Goal: Transaction & Acquisition: Book appointment/travel/reservation

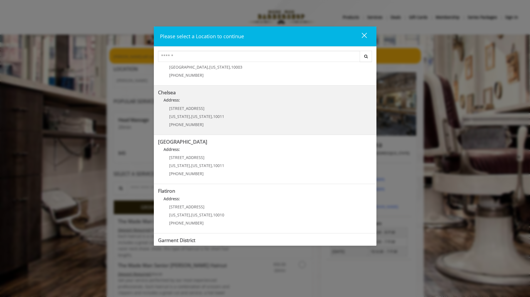
scroll to position [51, 0]
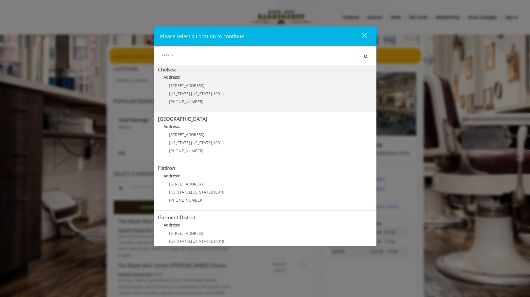
drag, startPoint x: 208, startPoint y: 86, endPoint x: 168, endPoint y: 84, distance: 39.9
click at [168, 84] on div "169/170 W 23rd St New York , New York , 10011 (917) 639-3902" at bounding box center [192, 95] width 69 height 24
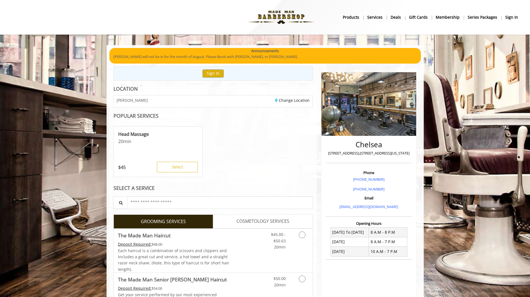
click at [226, 130] on div "Head Massage 20 min $ 45 Select" at bounding box center [214, 152] width 200 height 56
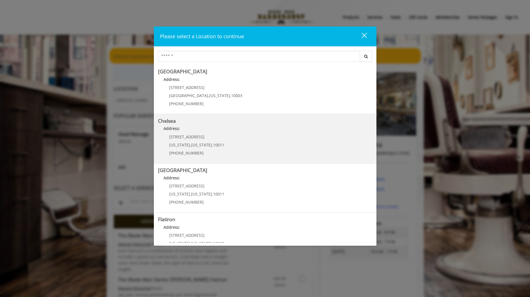
drag, startPoint x: 202, startPoint y: 137, endPoint x: 169, endPoint y: 138, distance: 33.1
click at [169, 138] on span "169/170 W 23rd St" at bounding box center [186, 136] width 35 height 5
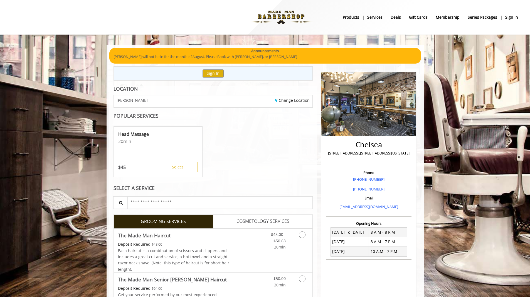
click at [393, 154] on p "[STREET_ADDRESS],[STREET_ADDRESS][US_STATE]" at bounding box center [369, 153] width 83 height 6
copy div "[STREET_ADDRESS],[STREET_ADDRESS][US_STATE]"
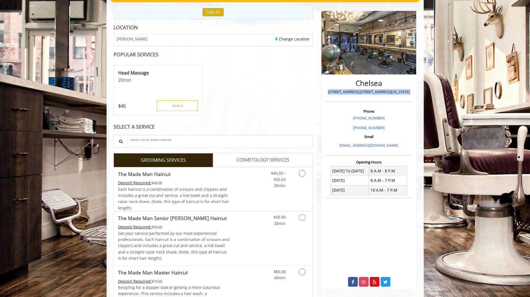
click at [303, 187] on link "Grooming services" at bounding box center [301, 177] width 14 height 21
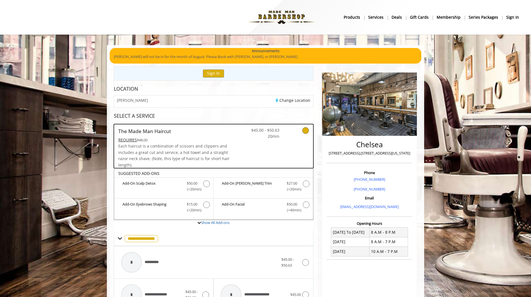
scroll to position [7, 0]
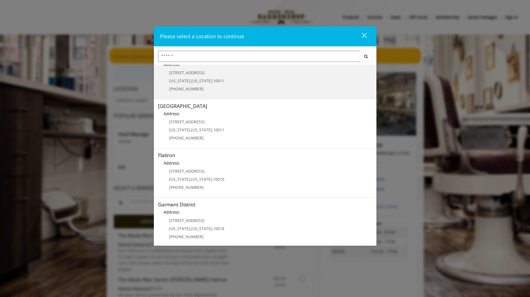
scroll to position [68, 0]
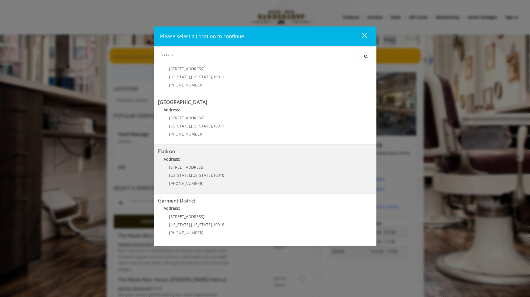
click at [246, 175] on "Flatiron Address: 10 E 23rd St New York , New York , 10010 (917) 475-1765" at bounding box center [265, 168] width 214 height 41
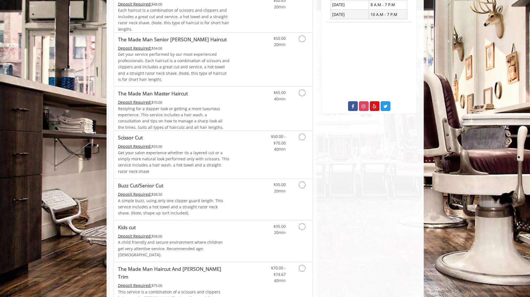
scroll to position [17, 0]
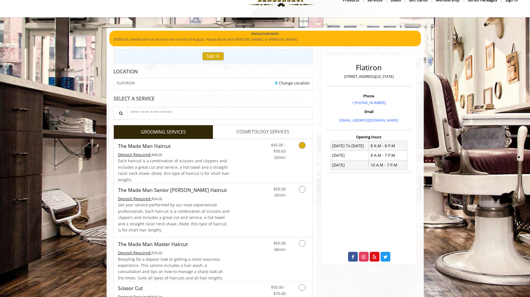
click at [261, 169] on link "Discounted Price" at bounding box center [246, 161] width 33 height 44
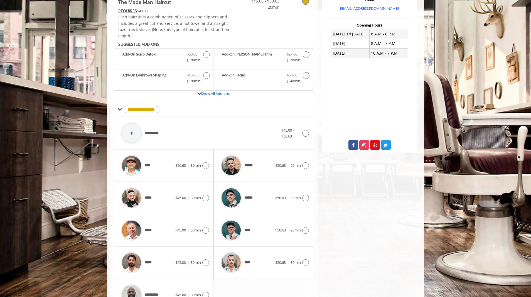
scroll to position [163, 0]
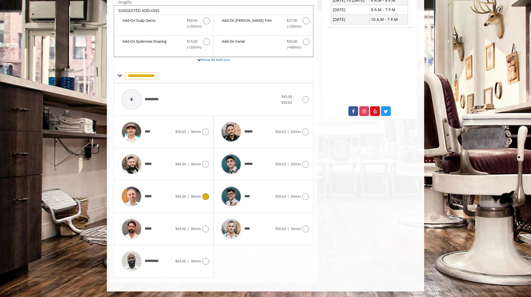
click at [180, 199] on div "$45.00 | 30min" at bounding box center [192, 196] width 34 height 7
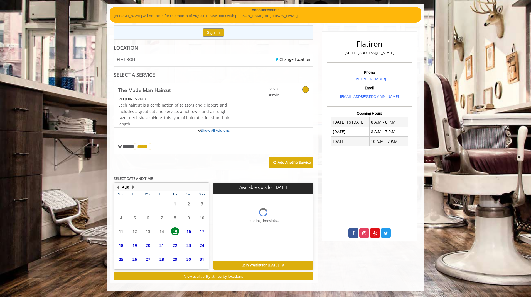
scroll to position [92, 0]
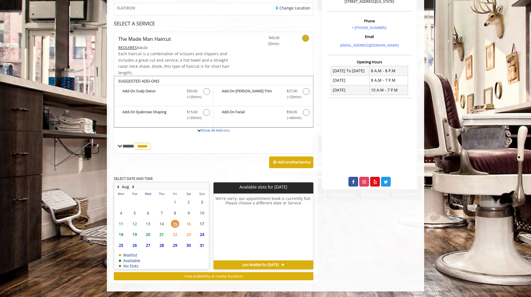
click at [190, 232] on span "23" at bounding box center [189, 234] width 8 height 8
click at [202, 226] on span "17" at bounding box center [202, 223] width 8 height 8
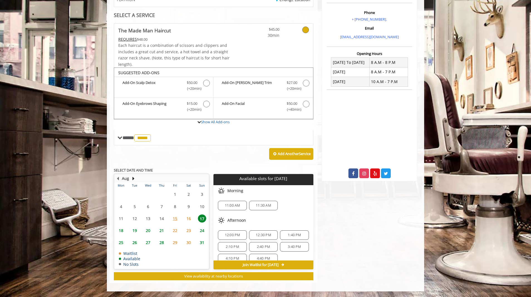
click at [234, 207] on span "11:00 AM" at bounding box center [232, 205] width 15 height 4
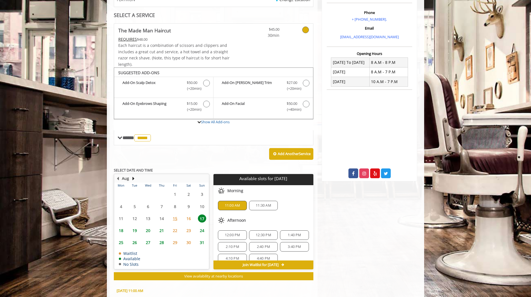
scroll to position [201, 0]
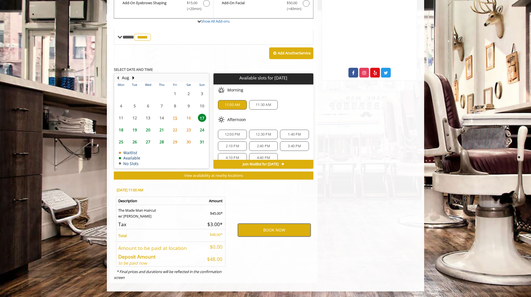
click at [295, 228] on button "BOOK NOW" at bounding box center [274, 229] width 73 height 13
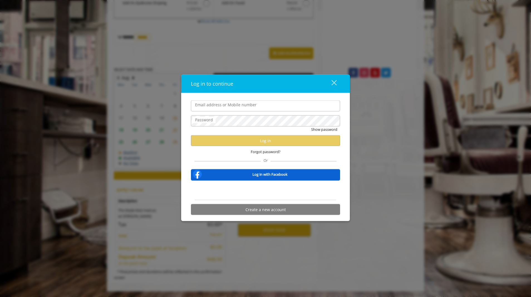
click at [222, 108] on input "Email address or Mobile number" at bounding box center [265, 105] width 149 height 11
type input "**********"
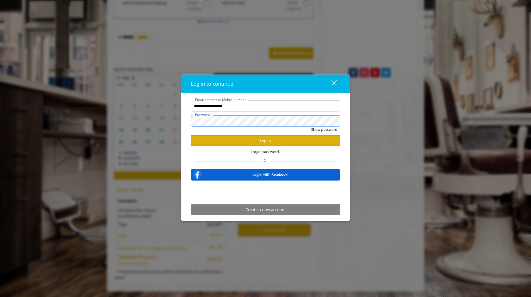
click at [311, 126] on button "Show password" at bounding box center [324, 129] width 26 height 6
click at [313, 126] on button "Hide password" at bounding box center [325, 129] width 25 height 6
click at [311, 126] on button "Show password" at bounding box center [324, 129] width 26 height 6
click at [246, 140] on button "Log in" at bounding box center [265, 140] width 149 height 11
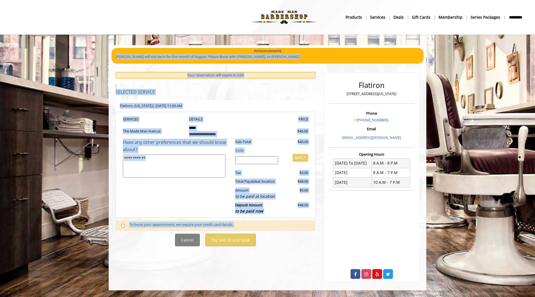
drag, startPoint x: 534, startPoint y: 47, endPoint x: 534, endPoint y: 68, distance: 21.7
click at [534, 68] on body "**********" at bounding box center [267, 167] width 535 height 244
click at [411, 50] on div "Announcements" at bounding box center [268, 51] width 304 height 6
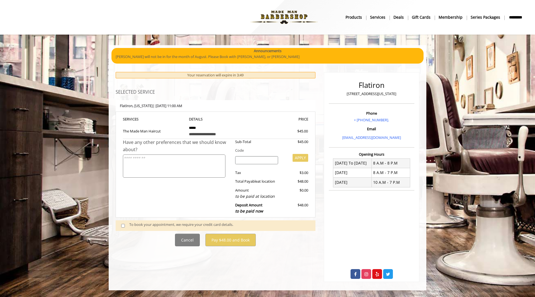
click at [131, 226] on div "To book your appointment, we require your credit card details." at bounding box center [219, 225] width 180 height 8
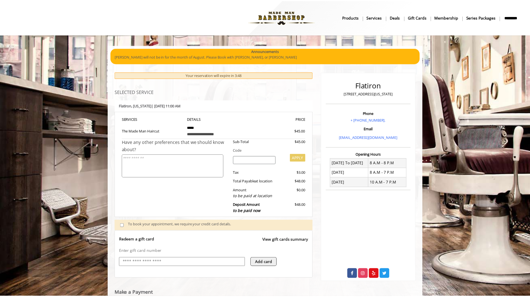
scroll to position [14, 0]
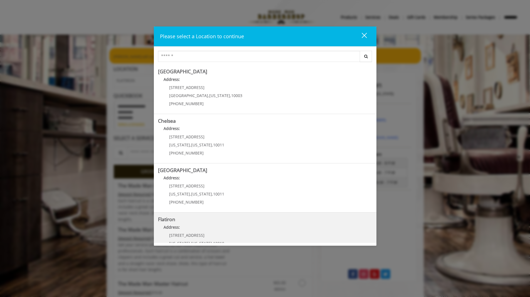
click at [244, 217] on h5 "Flatiron" at bounding box center [265, 218] width 214 height 5
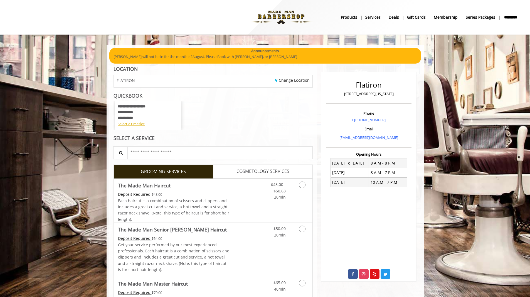
scroll to position [116, 0]
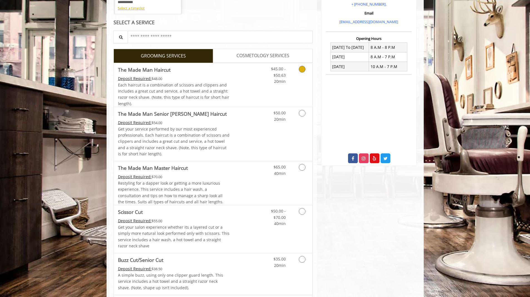
click at [238, 82] on link "Discounted Price" at bounding box center [246, 85] width 33 height 44
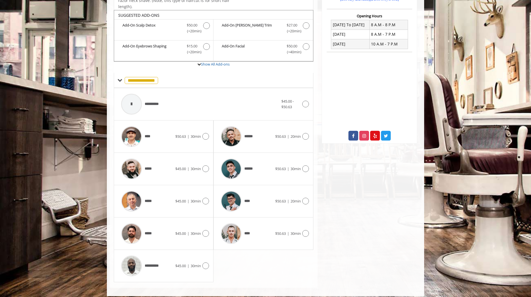
scroll to position [143, 0]
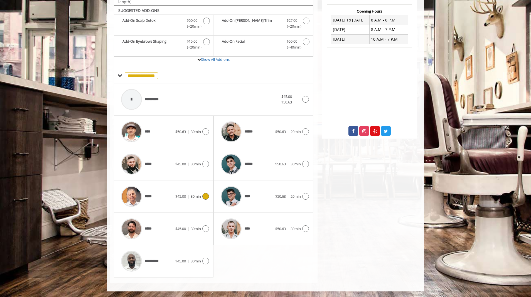
click at [202, 204] on div "***** $45.00 | 30min" at bounding box center [163, 196] width 91 height 26
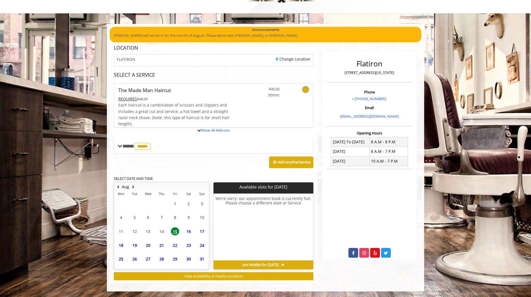
scroll to position [72, 0]
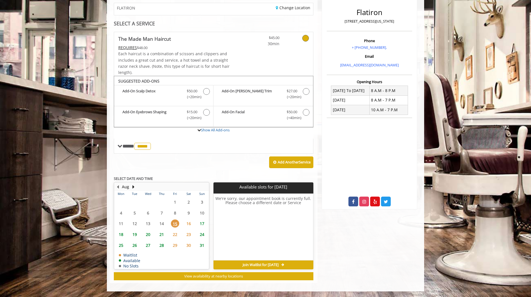
click at [199, 226] on span "17" at bounding box center [202, 223] width 8 height 8
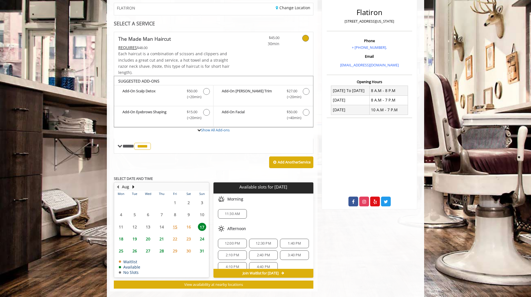
scroll to position [81, 0]
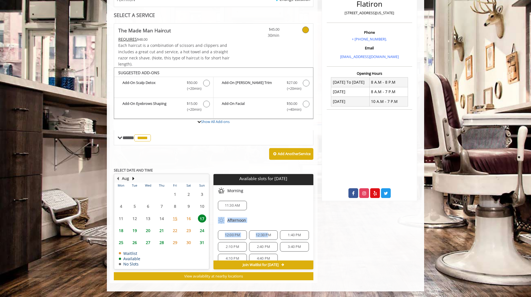
drag, startPoint x: 270, startPoint y: 203, endPoint x: 268, endPoint y: 227, distance: 24.6
click at [268, 227] on div "Choose a time below for [DATE] Morning 11:30 AM Afternoon 12:00 PM 12:30 PM 1:4…" at bounding box center [264, 241] width 100 height 112
click at [265, 210] on div "11:30 AM" at bounding box center [264, 205] width 100 height 18
click at [198, 231] on span "24" at bounding box center [202, 230] width 8 height 8
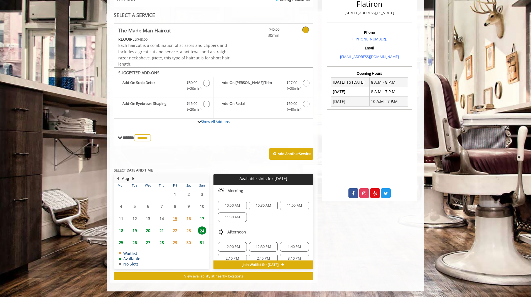
click at [200, 219] on span "17" at bounding box center [202, 218] width 8 height 8
click at [231, 207] on div "11:30 AM" at bounding box center [232, 204] width 29 height 9
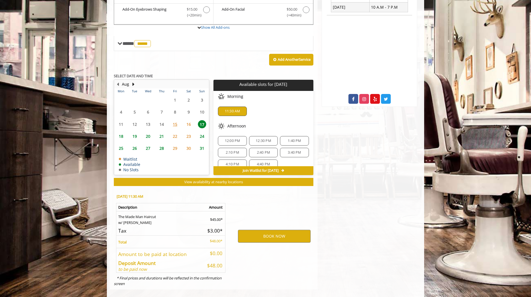
scroll to position [181, 0]
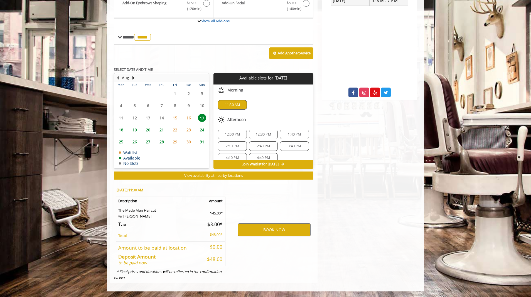
click at [237, 111] on div "11:30 AM" at bounding box center [264, 105] width 100 height 18
click at [234, 106] on span "11:30 AM" at bounding box center [232, 104] width 15 height 4
click at [285, 126] on div "12:00 PM 12:30 PM 1:40 PM 2:10 PM 2:40 PM 3:40 PM 4:10 PM 4:40 PM" at bounding box center [264, 146] width 100 height 42
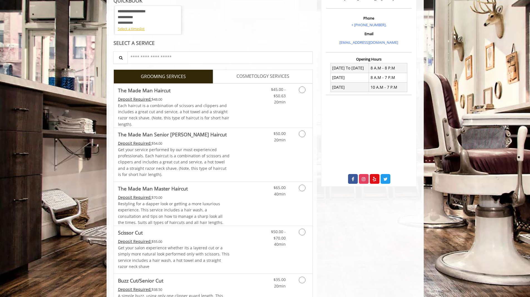
scroll to position [98, 0]
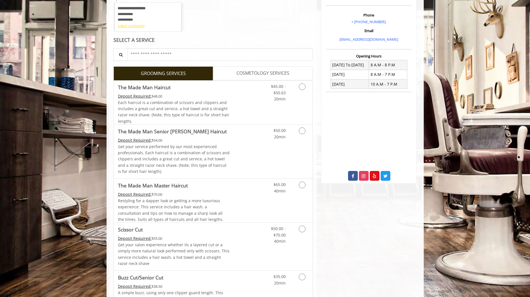
click at [138, 27] on div "Select a timeslot" at bounding box center [148, 26] width 61 height 6
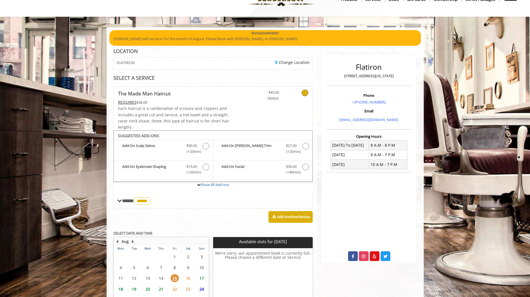
scroll to position [62, 0]
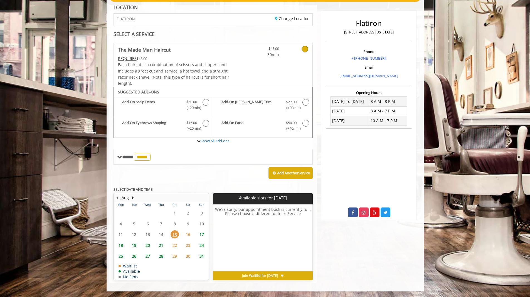
click at [202, 236] on span "17" at bounding box center [202, 234] width 8 height 8
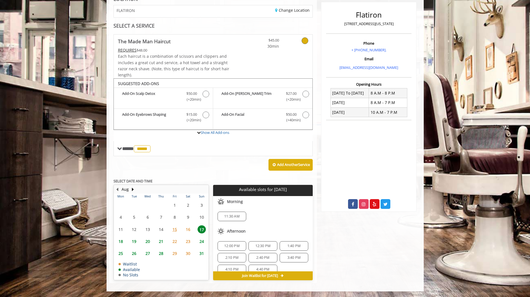
click at [226, 215] on span "11:30 AM" at bounding box center [231, 216] width 15 height 4
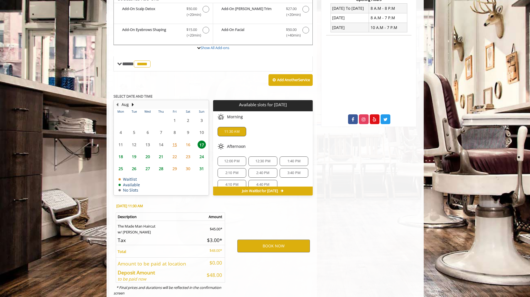
scroll to position [170, 0]
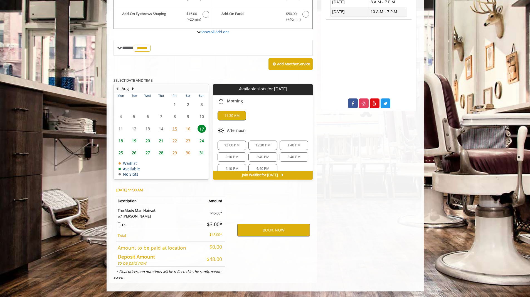
click at [354, 151] on div "Flatiron [STREET_ADDRESS][US_STATE] Phone + [PHONE_NUMBER]. Email [EMAIL_ADDRES…" at bounding box center [369, 89] width 104 height 387
click at [285, 223] on button "BOOK NOW" at bounding box center [274, 229] width 73 height 13
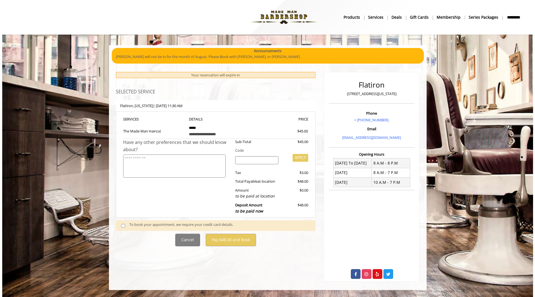
scroll to position [0, 0]
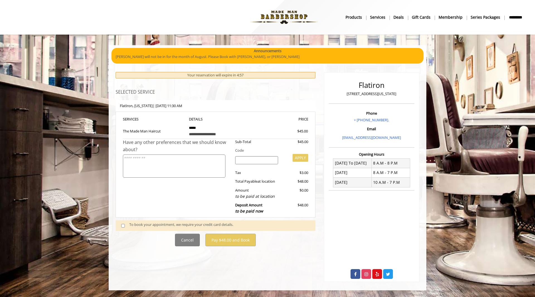
click at [180, 226] on div "To book your appointment, we require your credit card details." at bounding box center [219, 225] width 180 height 8
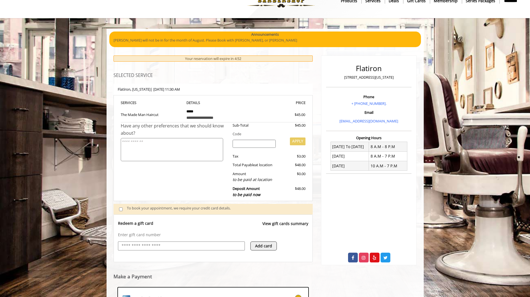
scroll to position [14, 0]
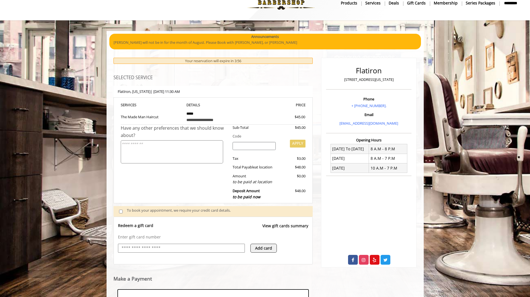
click at [194, 249] on input "text" at bounding box center [181, 247] width 121 height 7
click at [467, 129] on body "**********" at bounding box center [265, 203] width 530 height 345
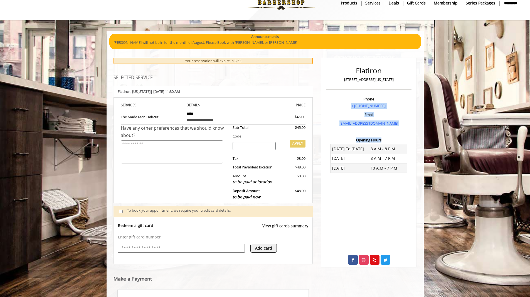
drag, startPoint x: 503, startPoint y: 90, endPoint x: 525, endPoint y: 150, distance: 63.2
click at [525, 150] on body "**********" at bounding box center [265, 203] width 530 height 345
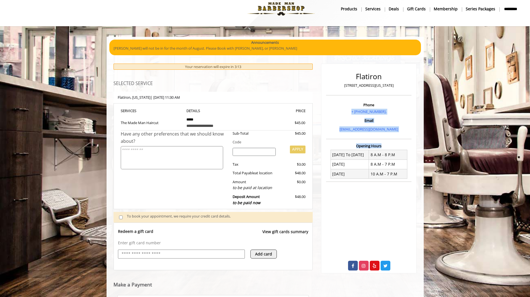
scroll to position [1, 0]
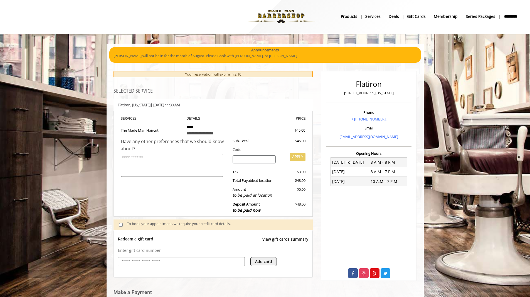
click at [363, 107] on div "Flatiron [STREET_ADDRESS][US_STATE] Phone + [PHONE_NUMBER]. Email [EMAIL_ADDRES…" at bounding box center [369, 175] width 96 height 209
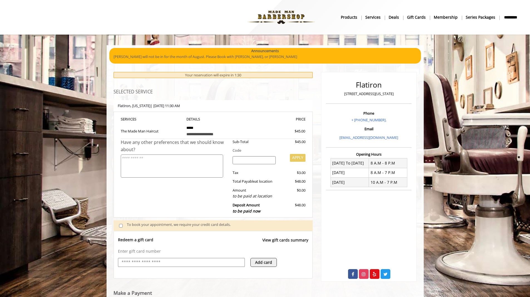
scroll to position [99, 0]
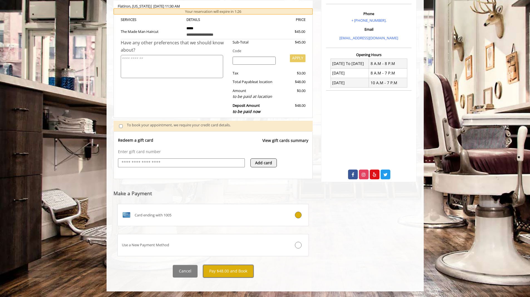
click at [229, 272] on button "Pay $48.00 and Book" at bounding box center [228, 271] width 50 height 13
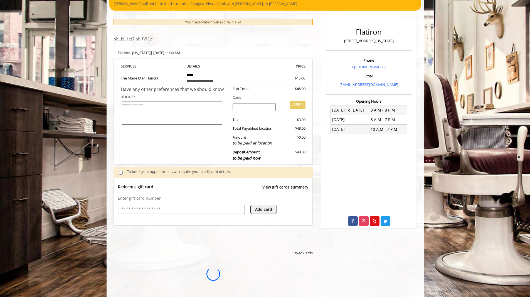
scroll to position [0, 0]
